Goal: Task Accomplishment & Management: Use online tool/utility

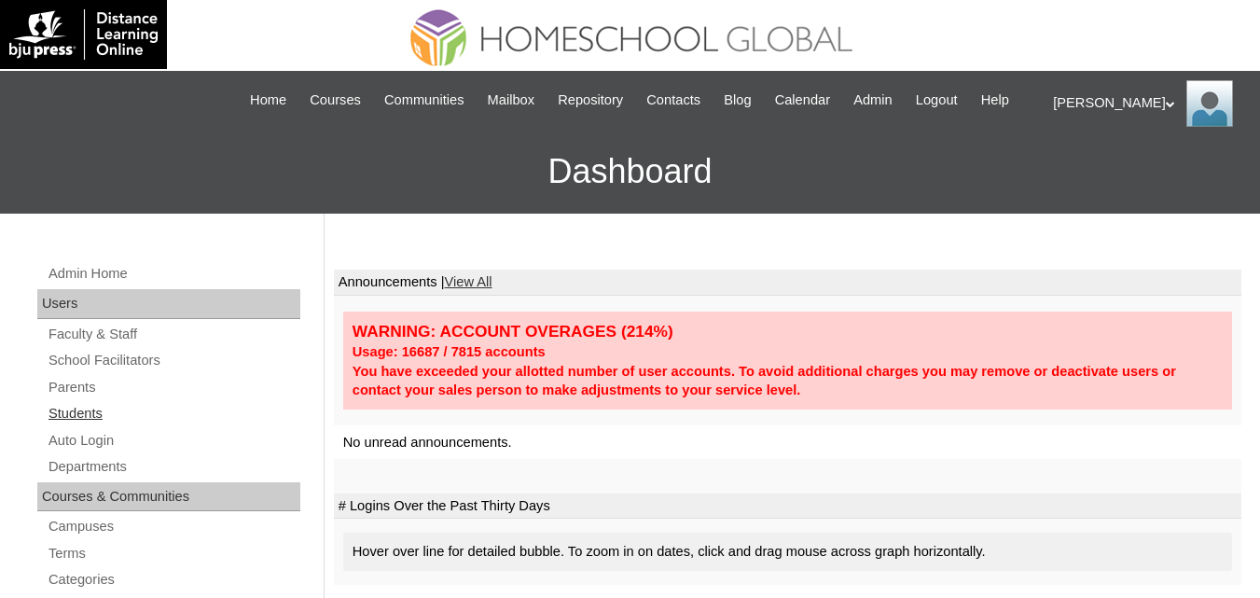
click at [68, 425] on link "Students" at bounding box center [174, 413] width 254 height 23
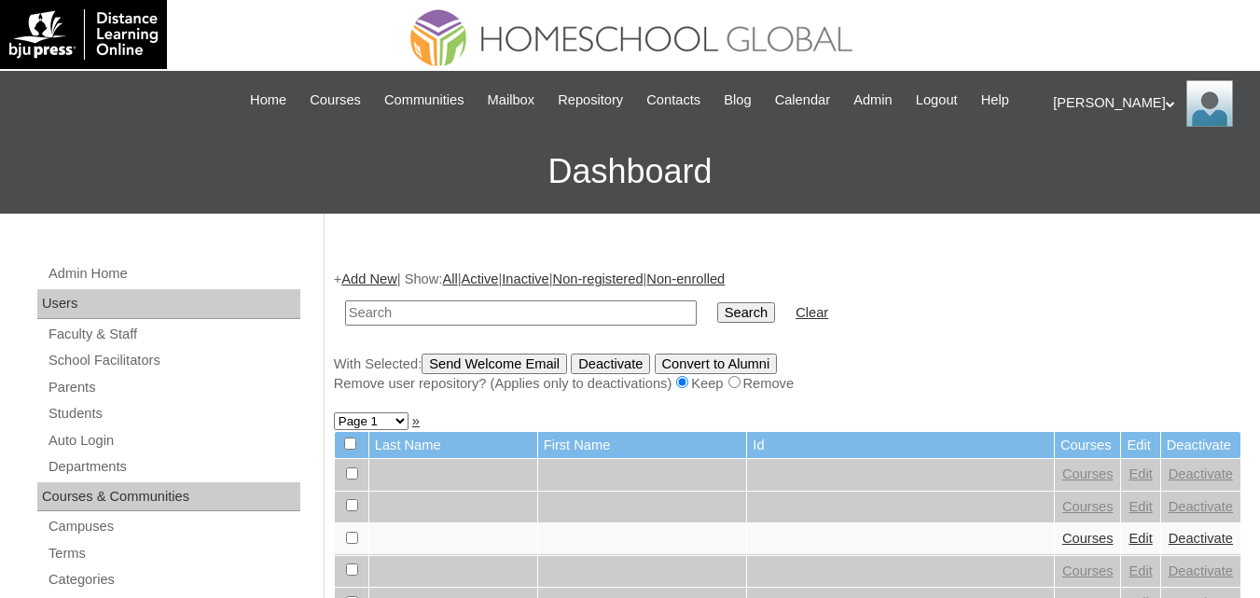
drag, startPoint x: 476, startPoint y: 327, endPoint x: 475, endPoint y: 252, distance: 75.5
click at [476, 325] on input "text" at bounding box center [521, 312] width 352 height 25
type input "curry"
click at [717, 302] on input "Search" at bounding box center [746, 312] width 58 height 21
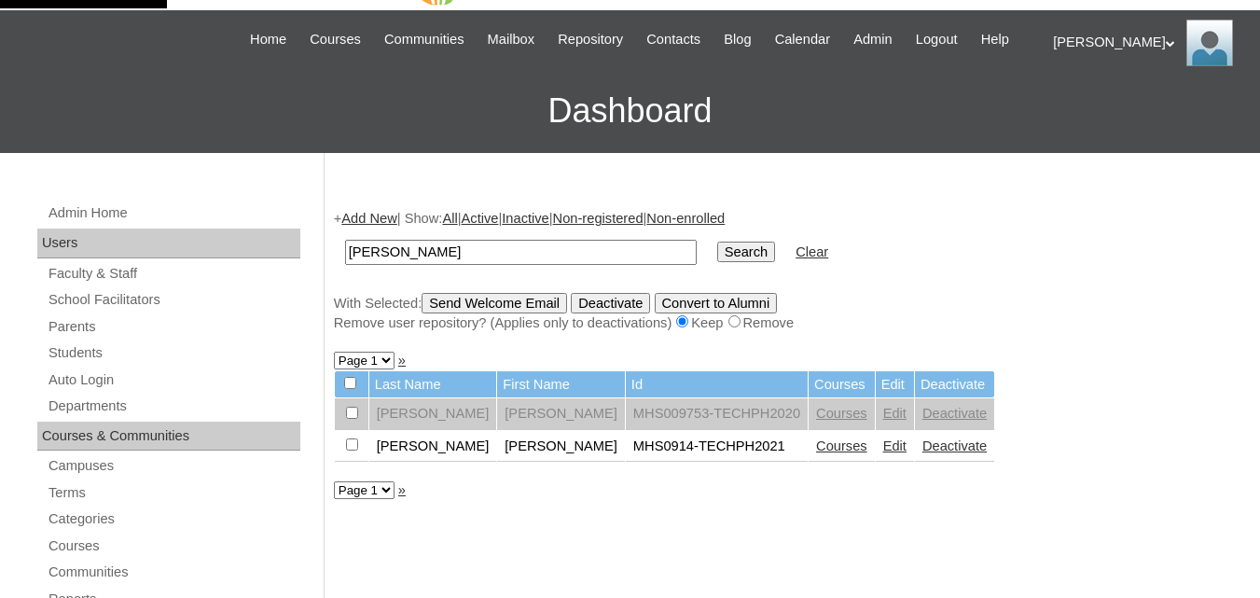
scroll to position [187, 0]
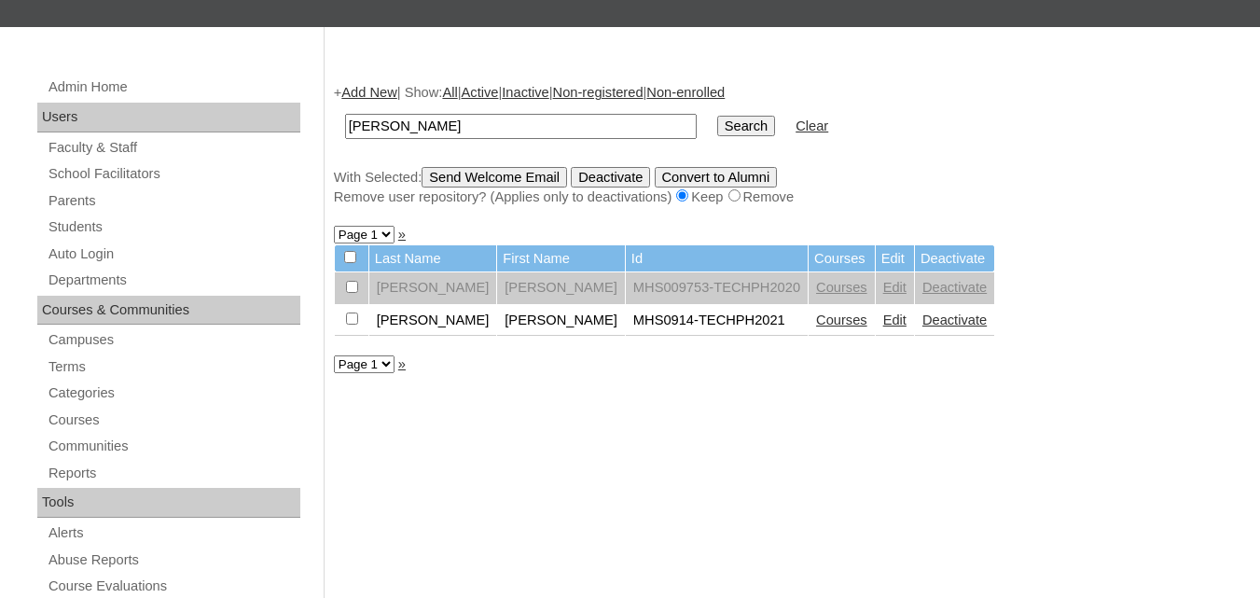
click at [816, 327] on link "Courses" at bounding box center [841, 319] width 51 height 15
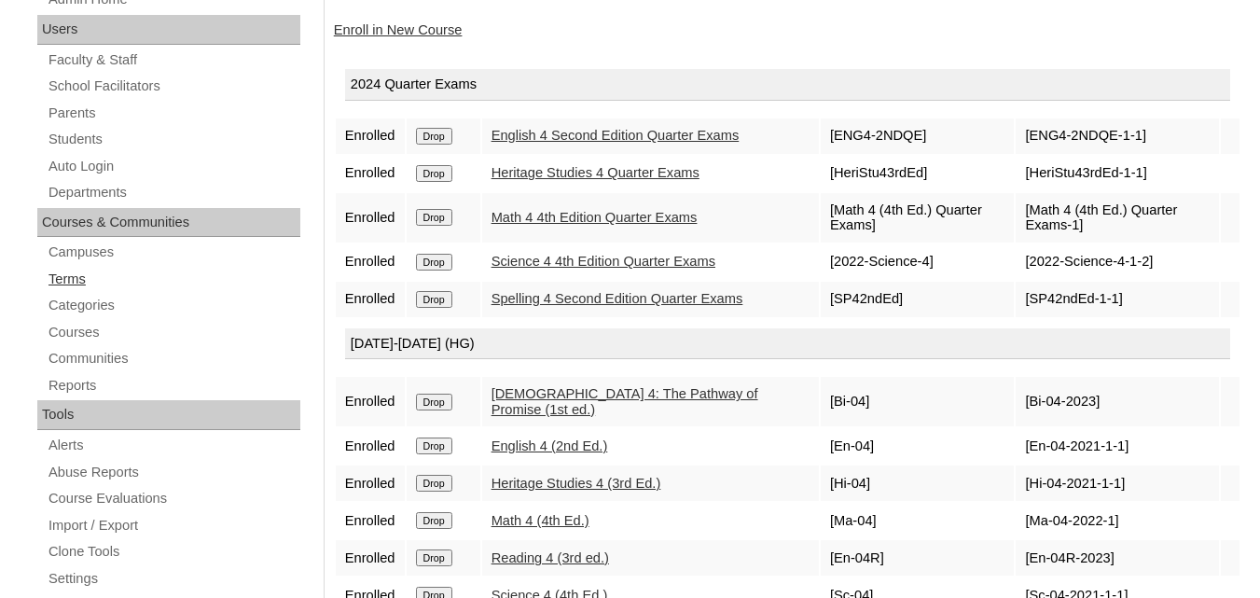
scroll to position [280, 0]
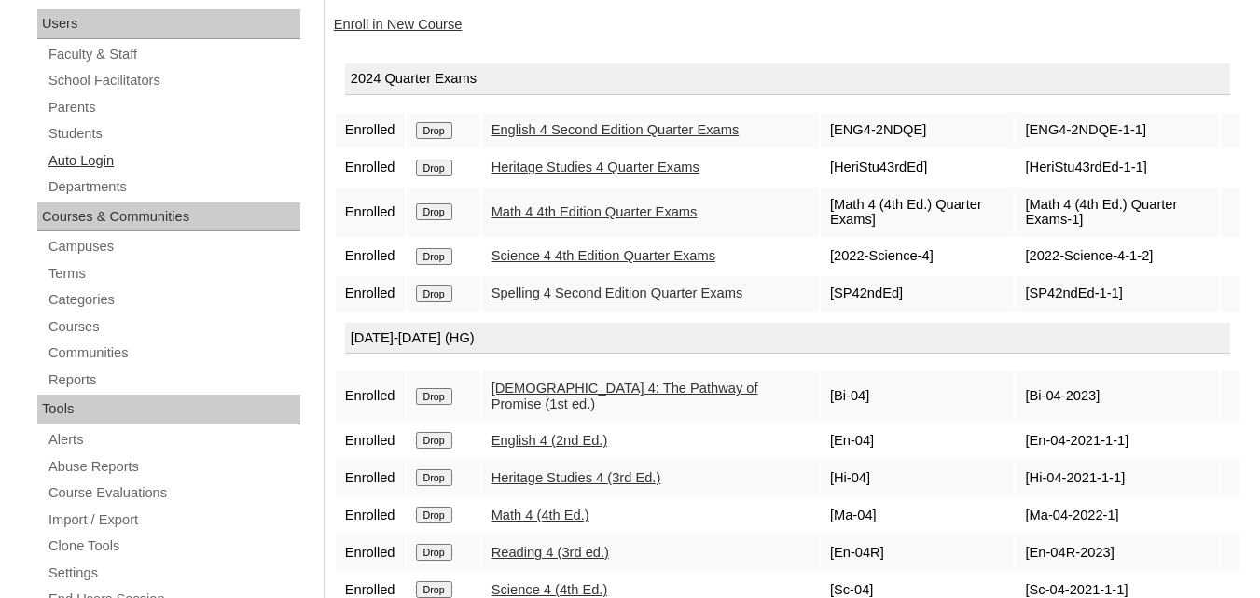
click at [78, 173] on link "Auto Login" at bounding box center [174, 160] width 254 height 23
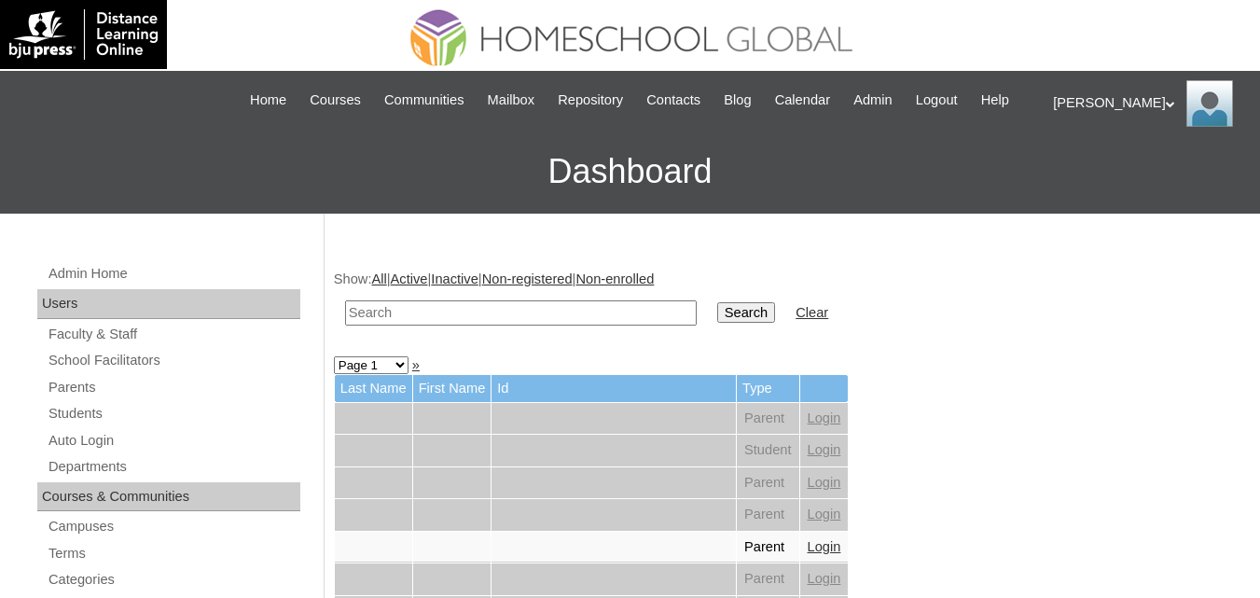
click at [436, 325] on input "text" at bounding box center [521, 312] width 352 height 25
type input "[PERSON_NAME]"
click at [717, 302] on input "Search" at bounding box center [746, 312] width 58 height 21
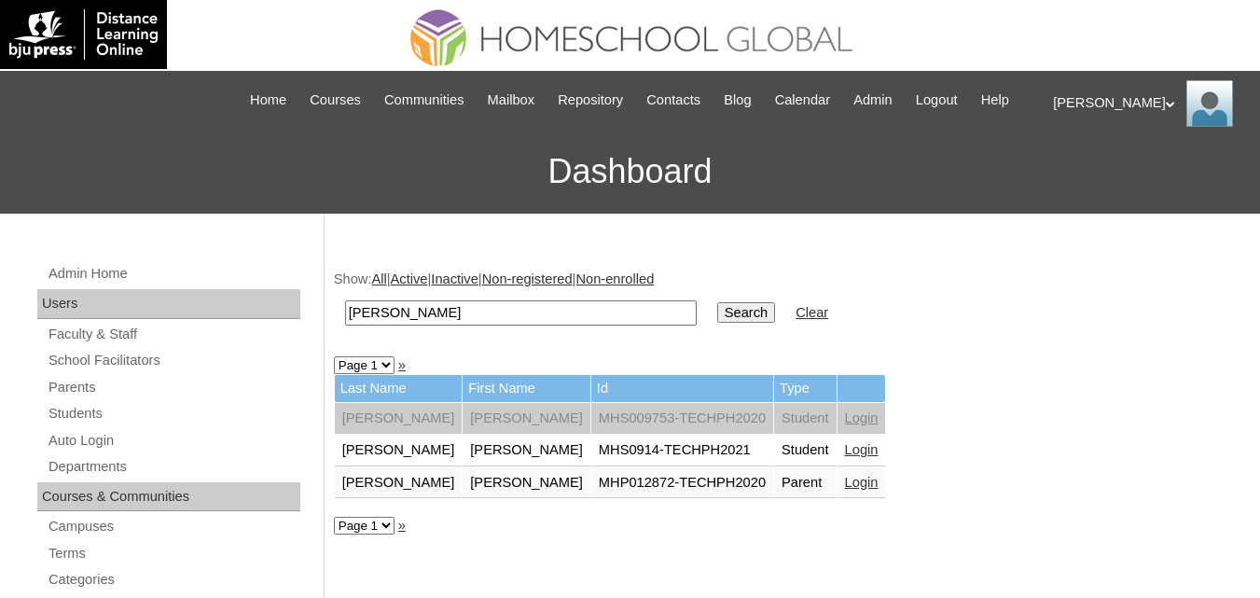
click at [845, 457] on link "Login" at bounding box center [862, 449] width 34 height 15
